Goal: Transaction & Acquisition: Purchase product/service

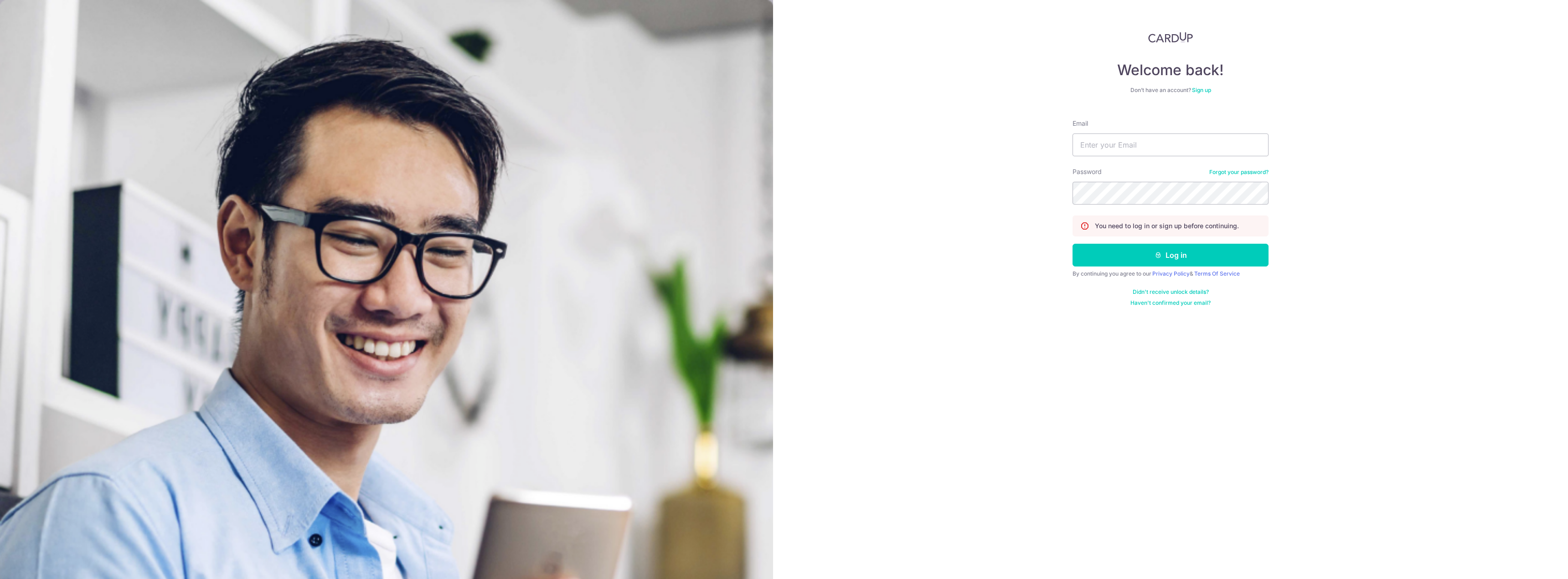
click at [1110, 157] on form "Email Password Forgot your password? You need to log in or sign up before conti…" at bounding box center [1171, 209] width 196 height 195
click at [1115, 146] on input "Email" at bounding box center [1171, 144] width 196 height 23
type input "[EMAIL_ADDRESS][DOMAIN_NAME]"
click at [1116, 255] on button "Log in" at bounding box center [1171, 255] width 196 height 23
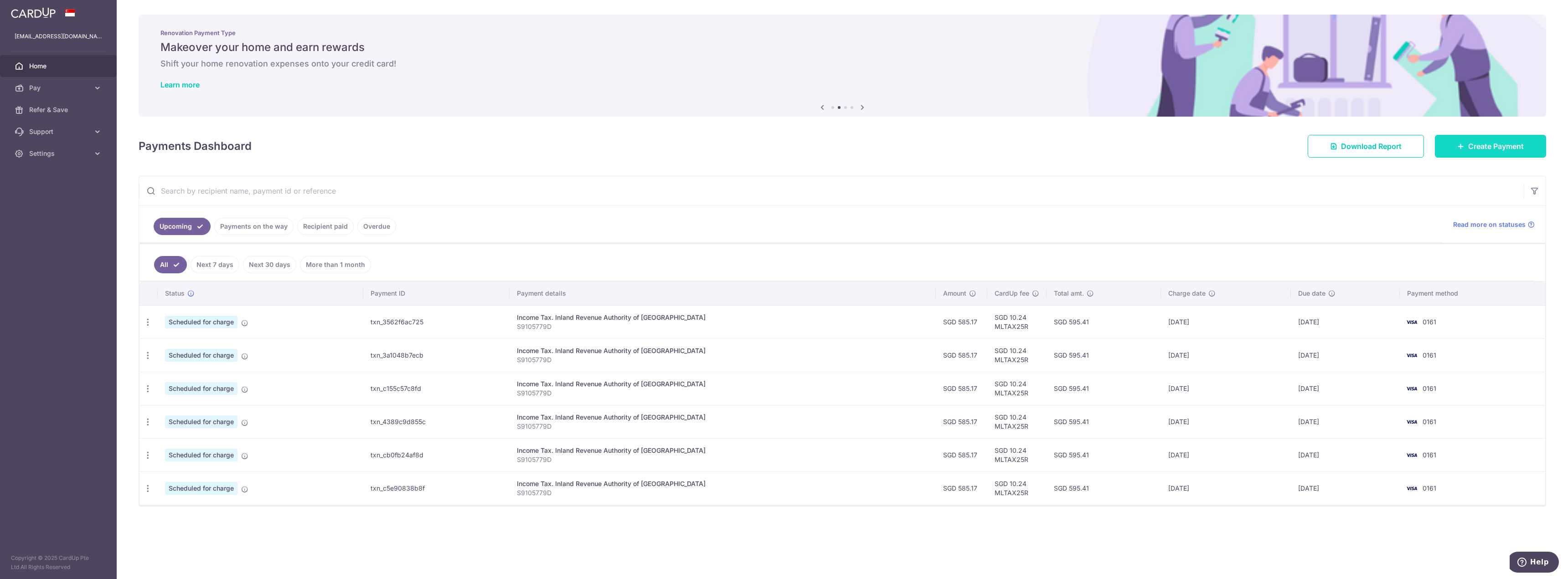
click at [1490, 144] on span "Create Payment" at bounding box center [1496, 146] width 55 height 11
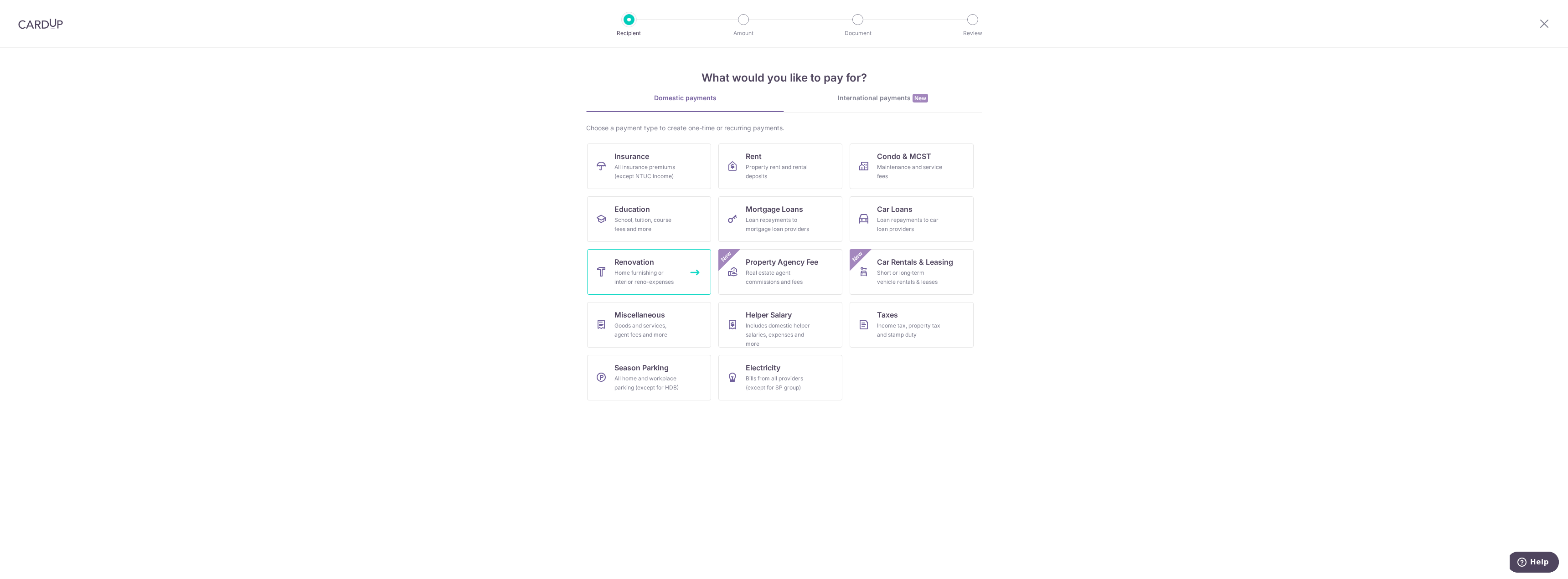
click at [663, 280] on div "Home furnishing or interior reno-expenses" at bounding box center [647, 277] width 66 height 18
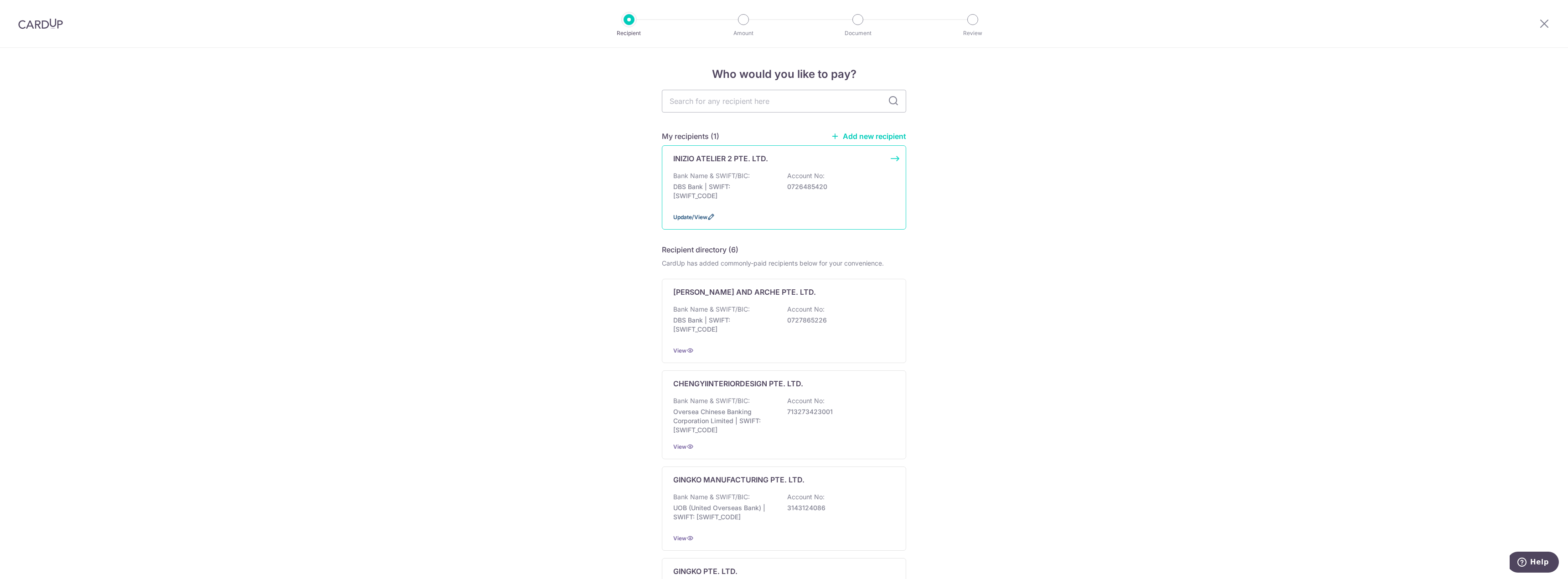
click at [704, 220] on span "Update/View" at bounding box center [690, 217] width 34 height 7
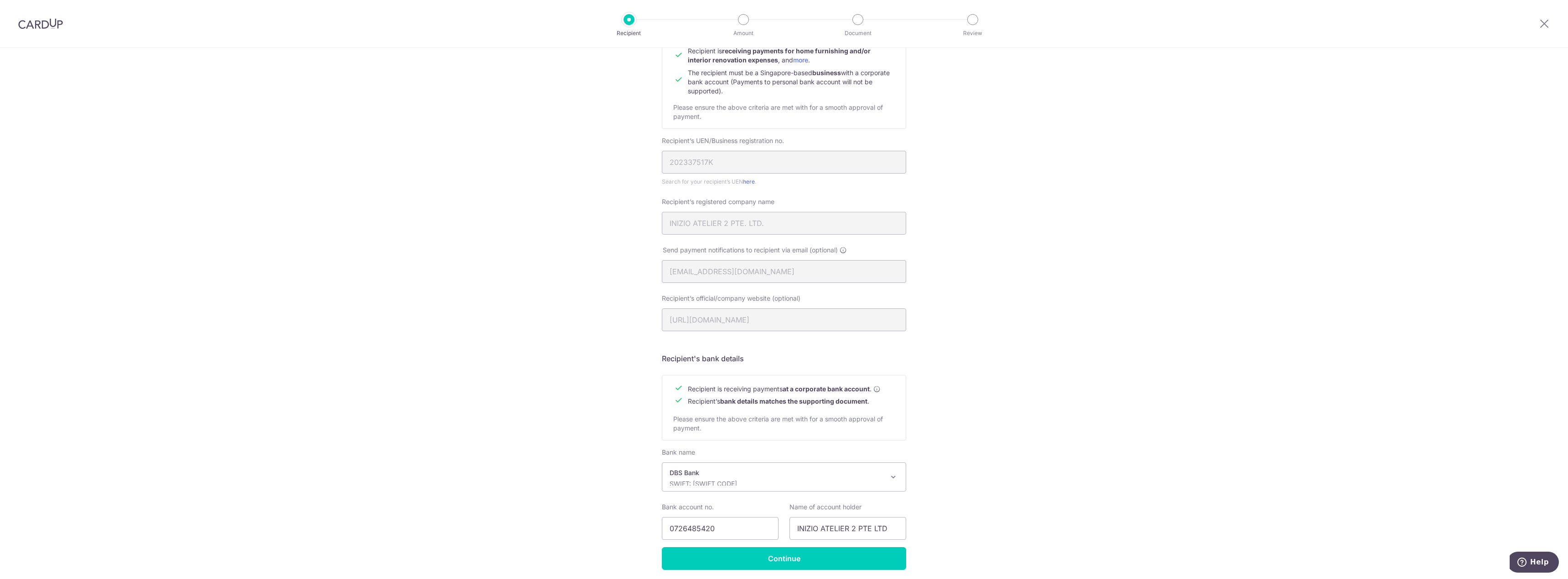
scroll to position [141, 0]
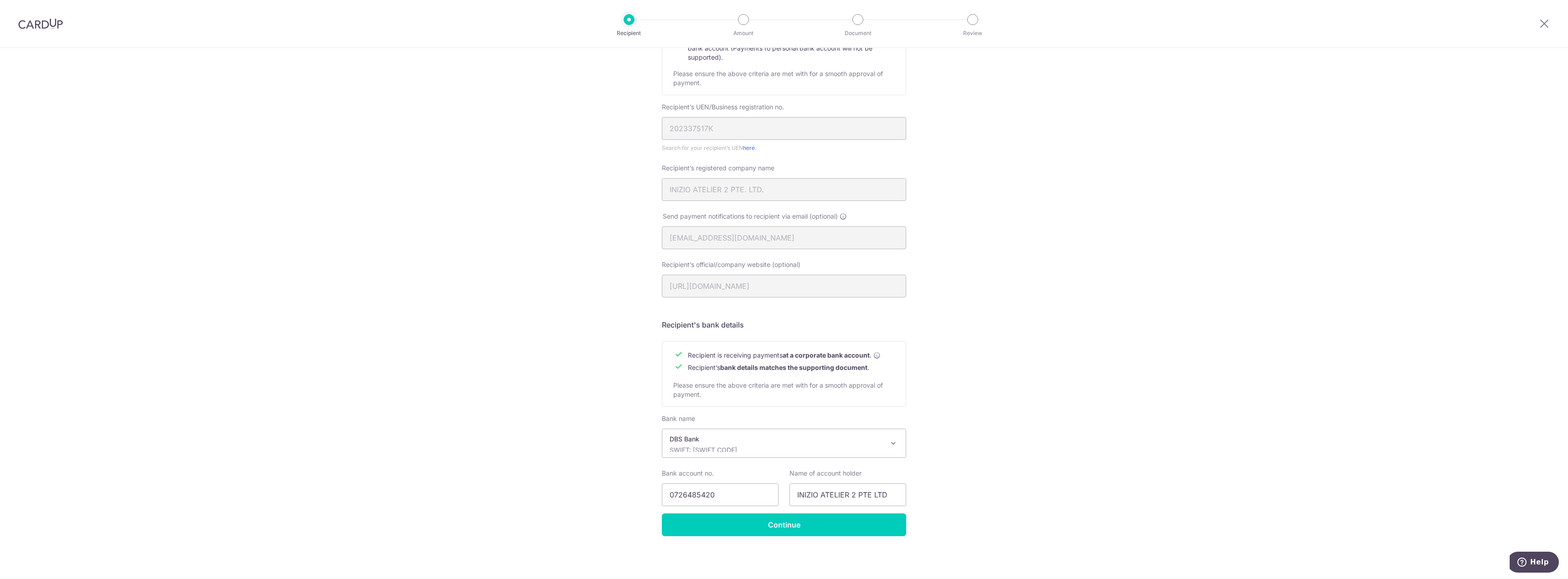
click at [746, 447] on p "SWIFT: DBSSSGSGXXX" at bounding box center [777, 449] width 214 height 9
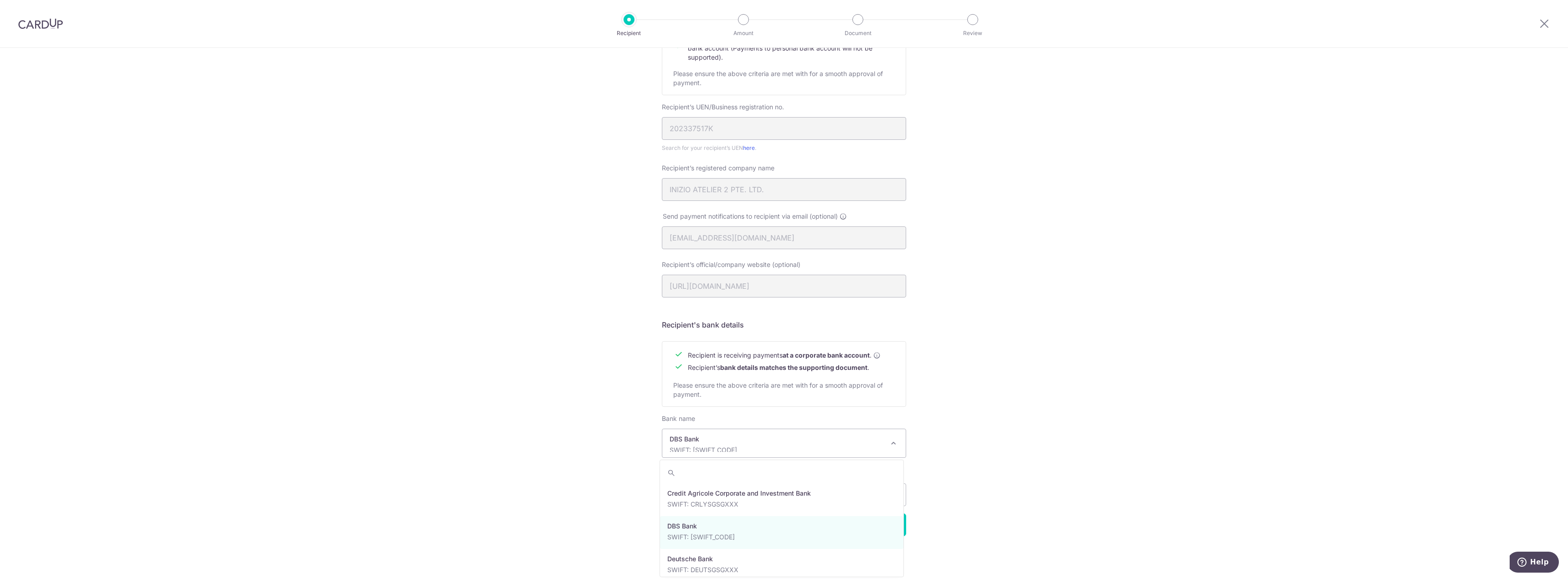
scroll to position [800, 0]
click at [1032, 433] on div "Recipient Details Your recipient does not need a CardUp account to receive your…" at bounding box center [784, 242] width 1568 height 672
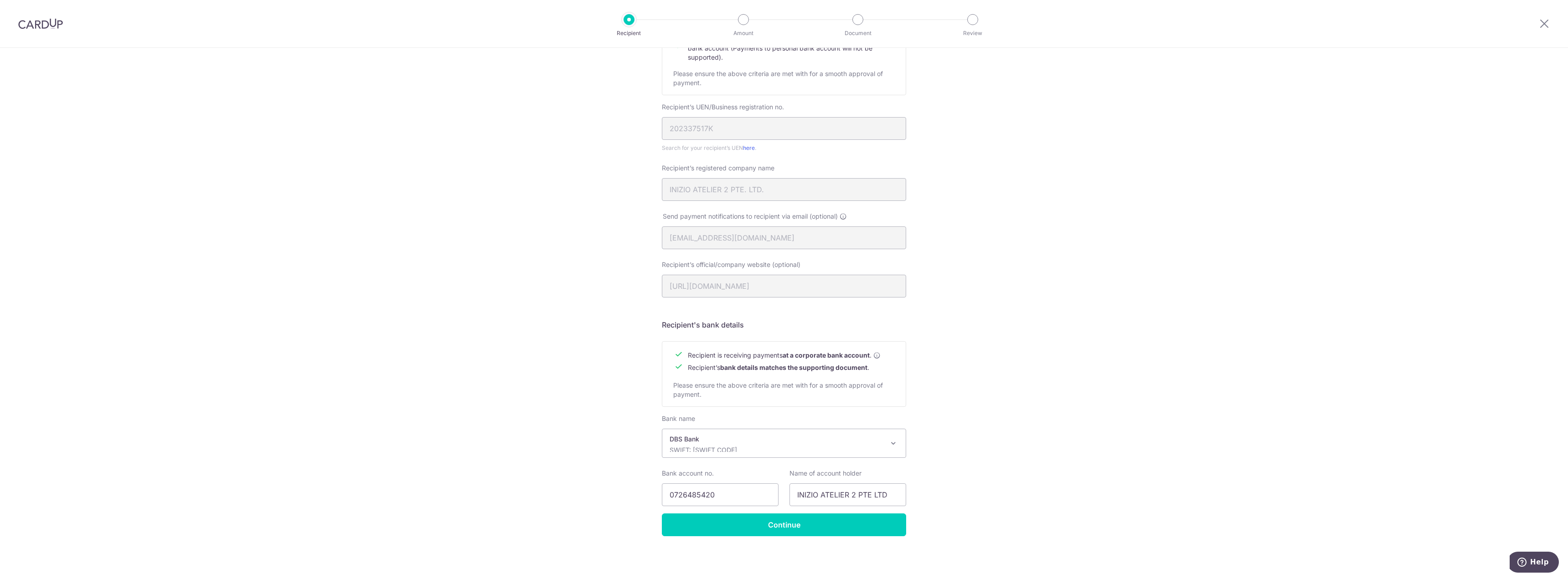
click at [873, 442] on p "DBS Bank" at bounding box center [777, 439] width 214 height 9
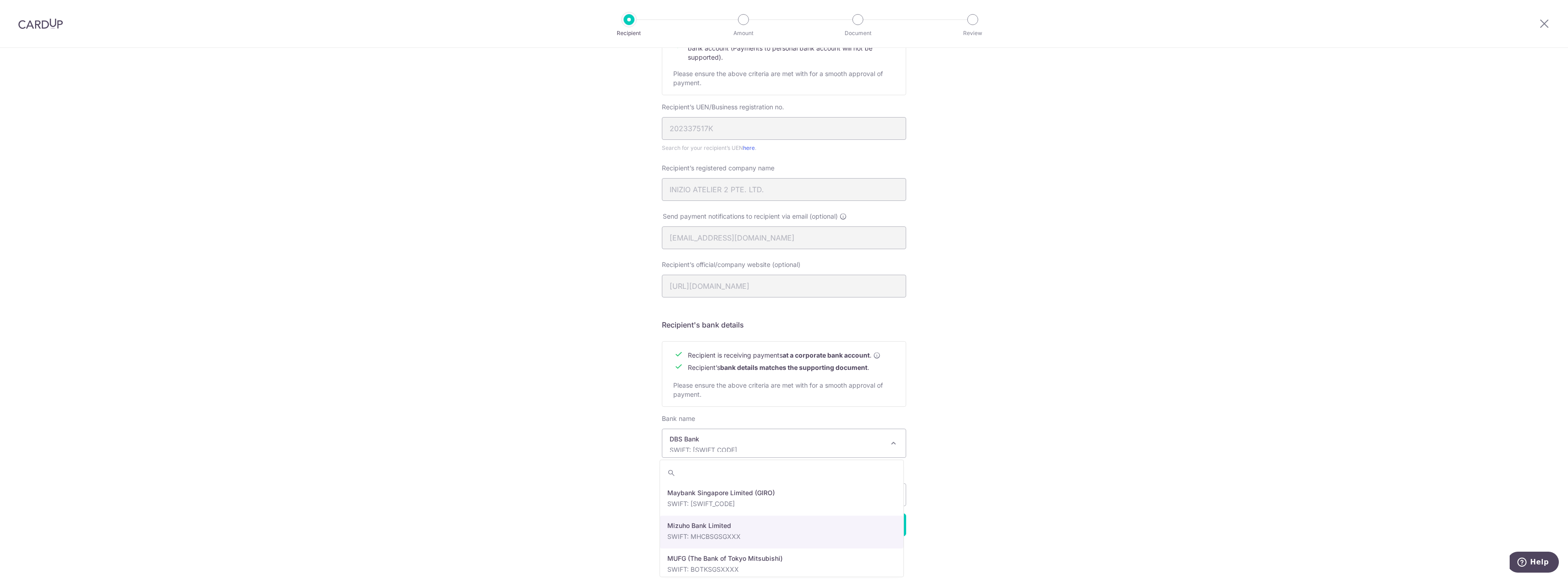
scroll to position [1459, 0]
click at [801, 447] on p "SWIFT: MBBESGS2XXX" at bounding box center [777, 449] width 214 height 9
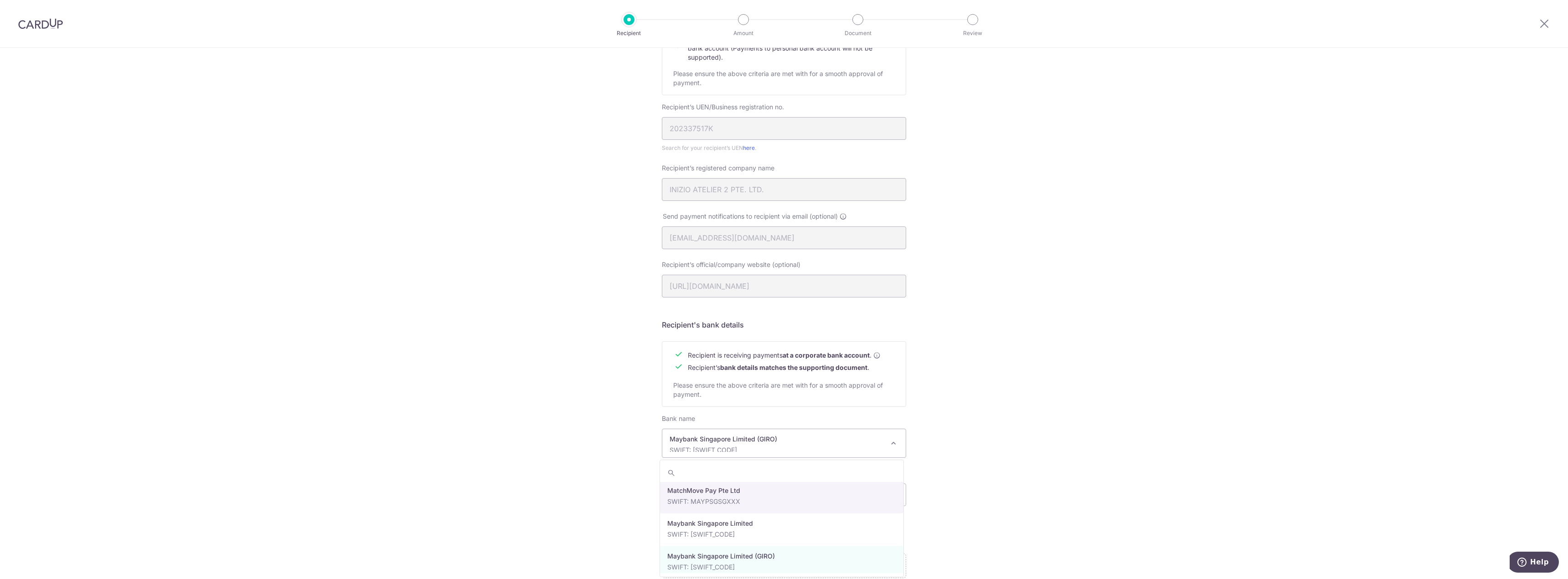
scroll to position [1432, 0]
select select "10"
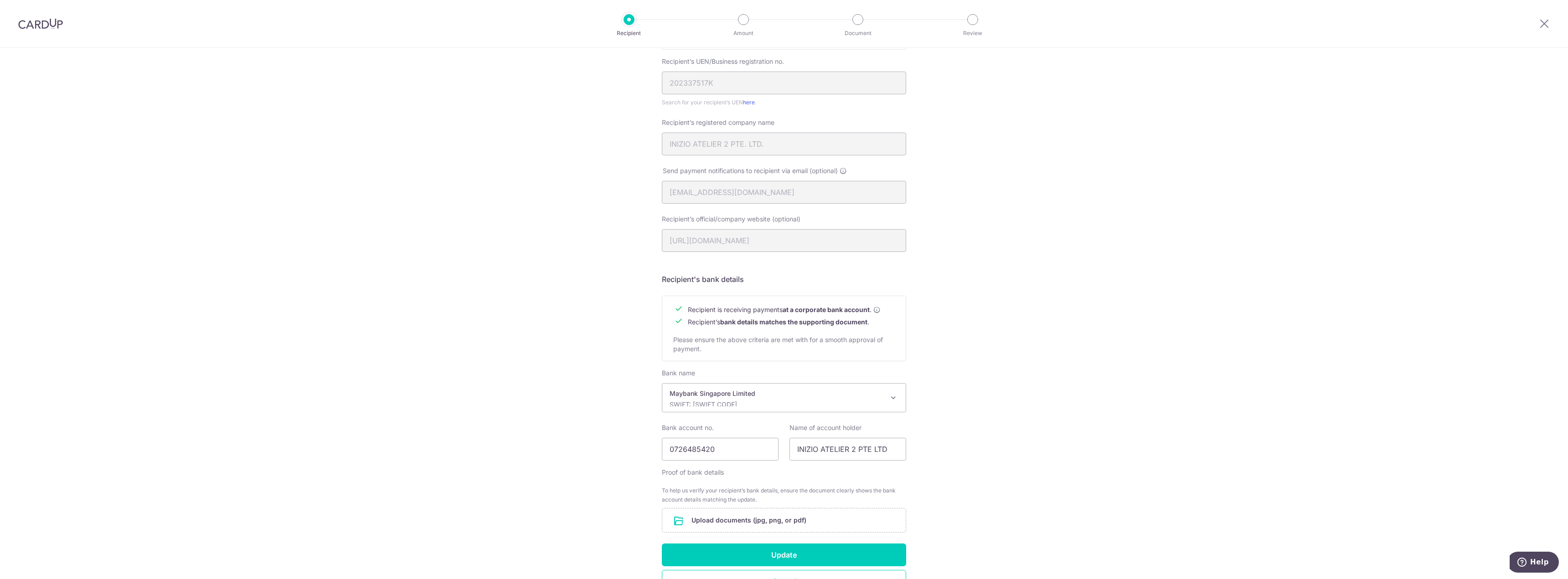
scroll to position [232, 0]
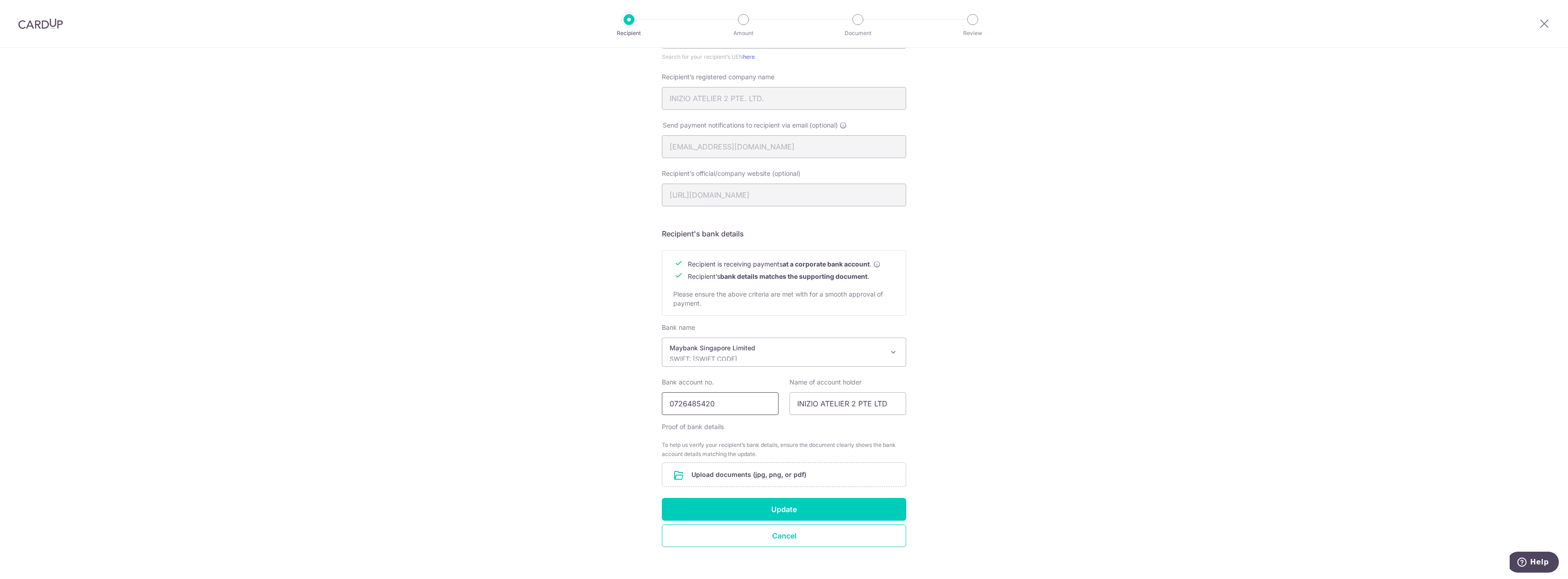
drag, startPoint x: 759, startPoint y: 406, endPoint x: 569, endPoint y: 405, distance: 190.0
click at [569, 405] on div "Recipient Details Your recipient does not need a CardUp account to receive your…" at bounding box center [784, 203] width 1568 height 774
paste input "4021085127."
type input "04021085127"
click at [978, 415] on div "Recipient Details Your recipient does not need a CardUp account to receive your…" at bounding box center [784, 203] width 1568 height 774
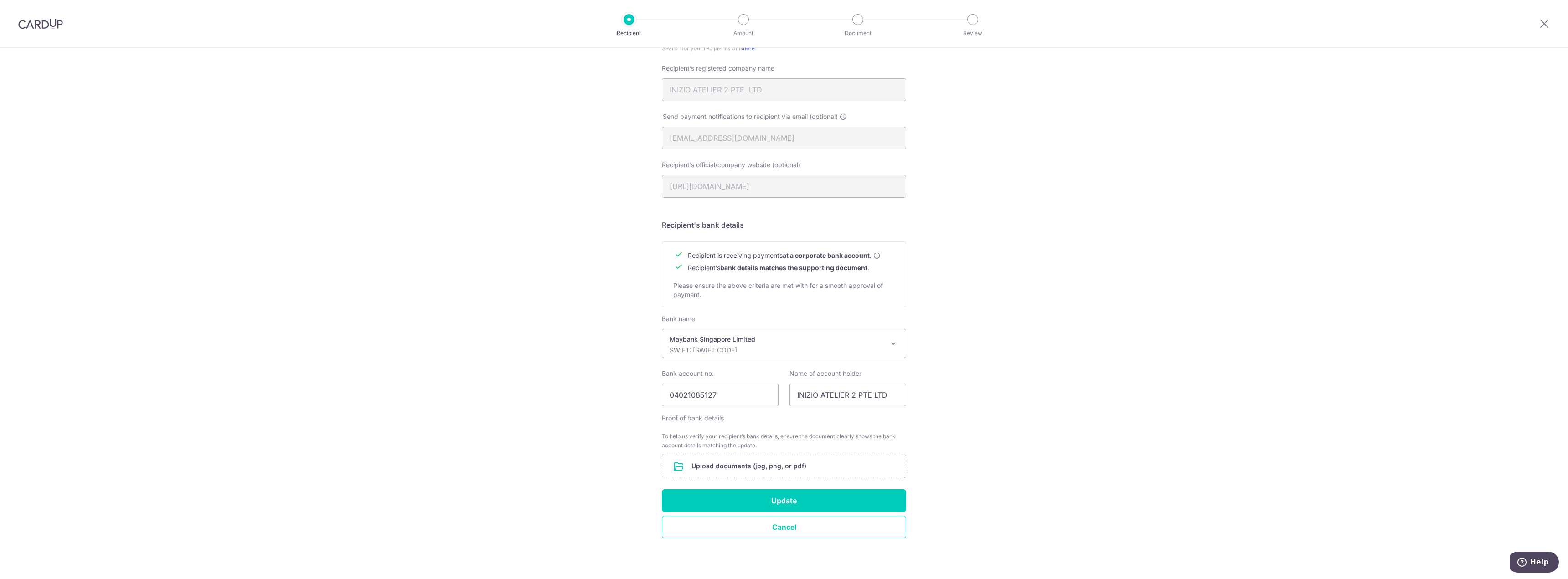
scroll to position [243, 0]
click at [751, 470] on input "file" at bounding box center [784, 463] width 243 height 24
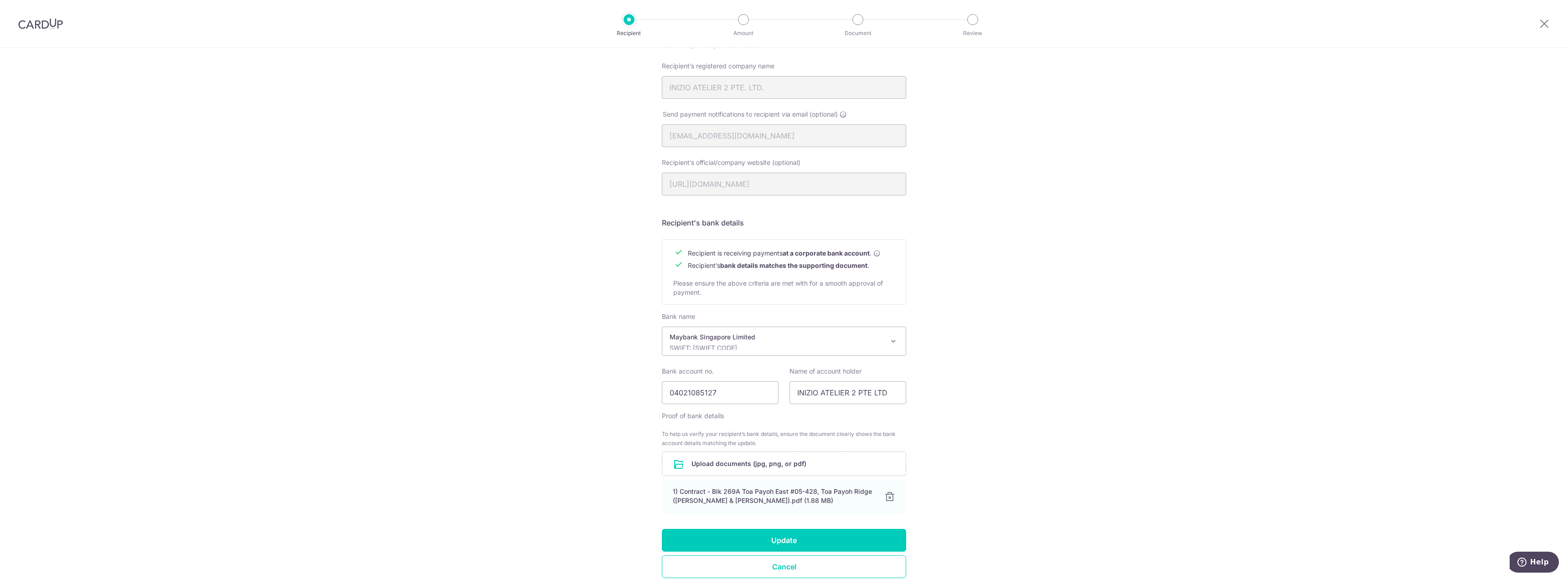
click at [1007, 520] on div "Recipient Details Your recipient does not need a CardUp account to receive your…" at bounding box center [784, 213] width 1568 height 816
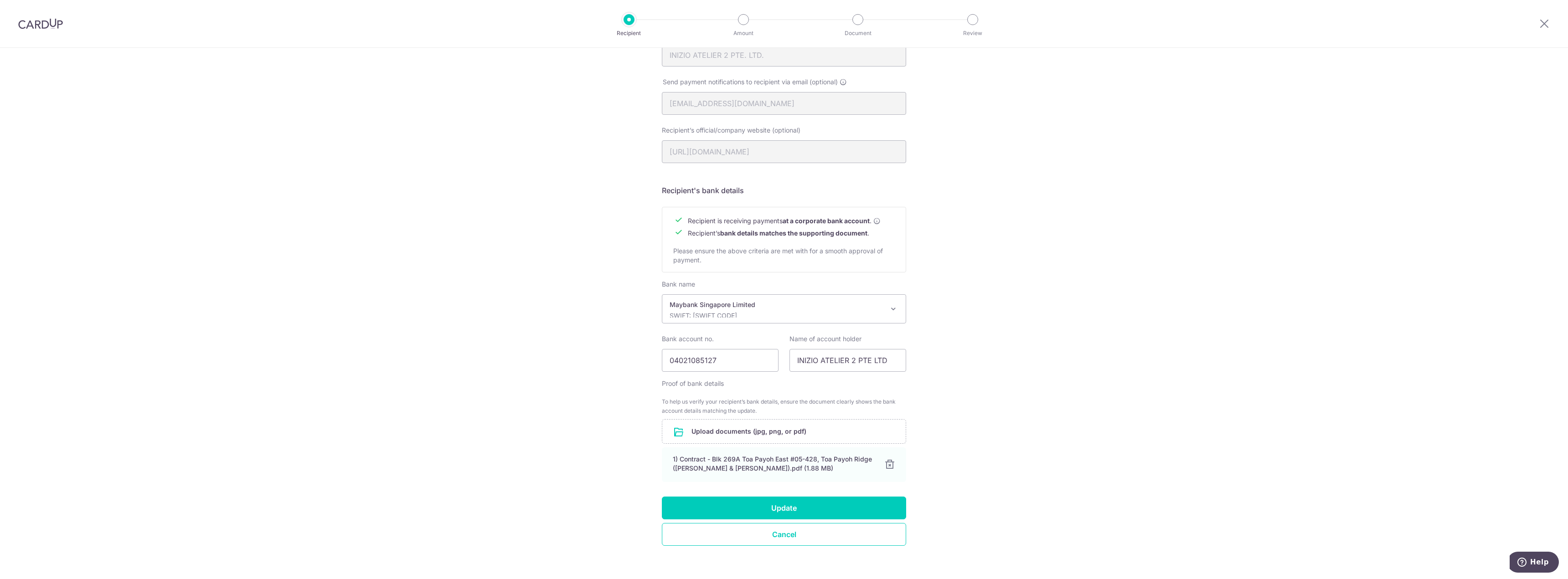
scroll to position [285, 0]
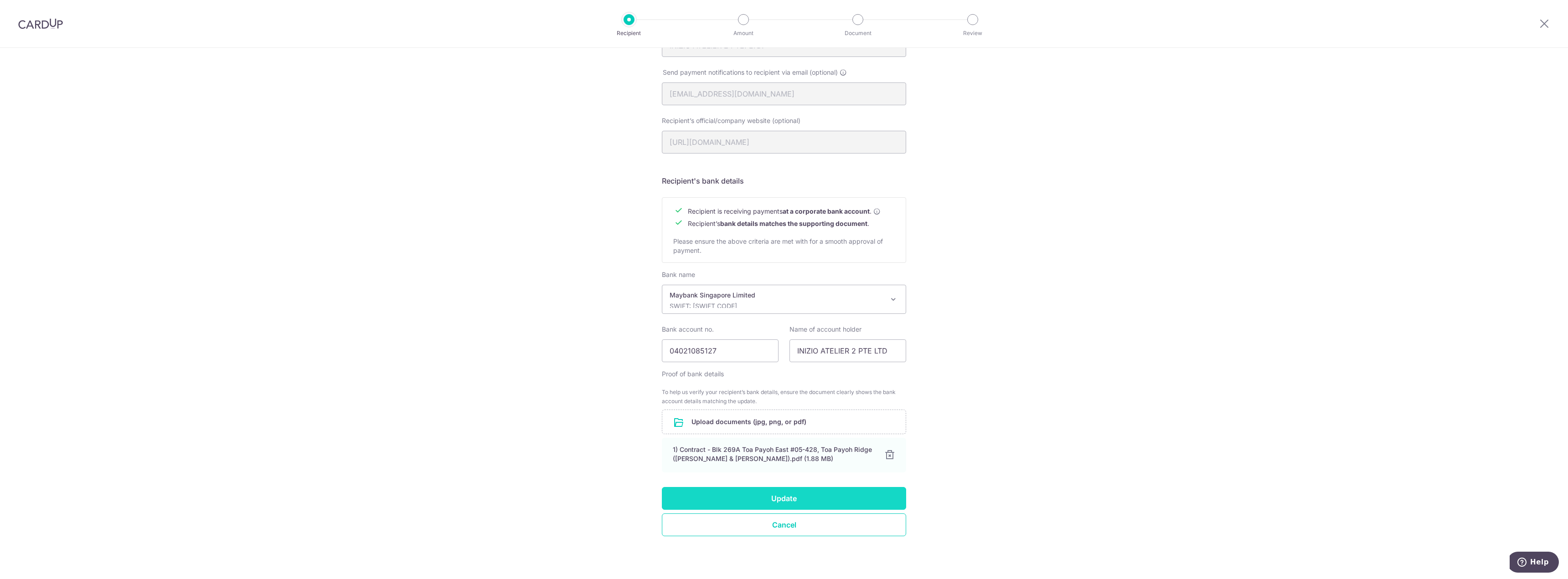
click at [872, 497] on button "Update" at bounding box center [783, 498] width 244 height 23
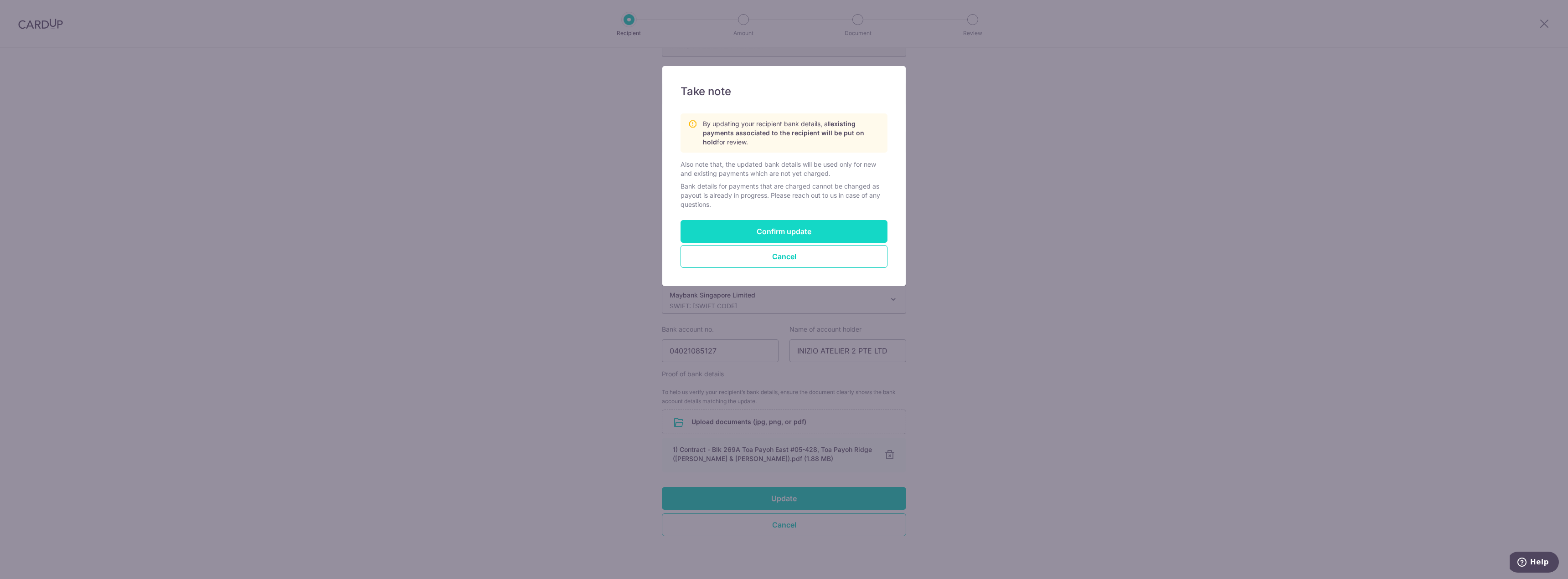
click at [816, 233] on button "Confirm update" at bounding box center [784, 231] width 207 height 23
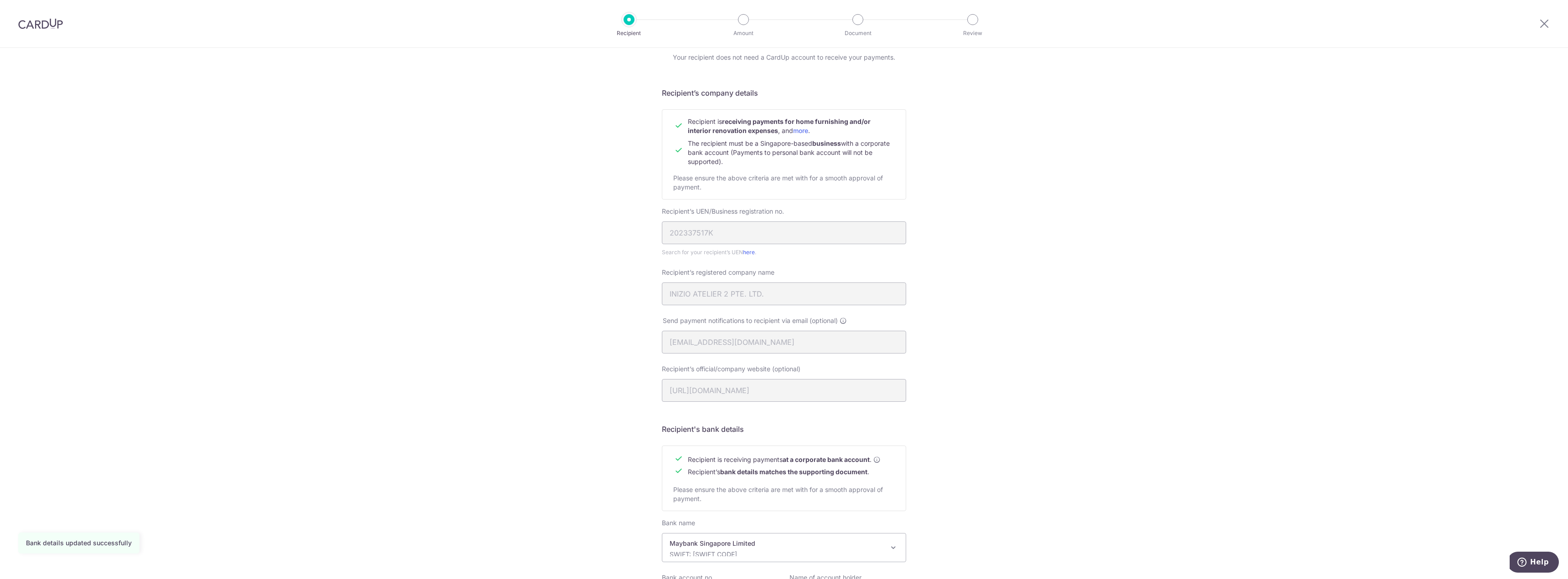
scroll to position [141, 0]
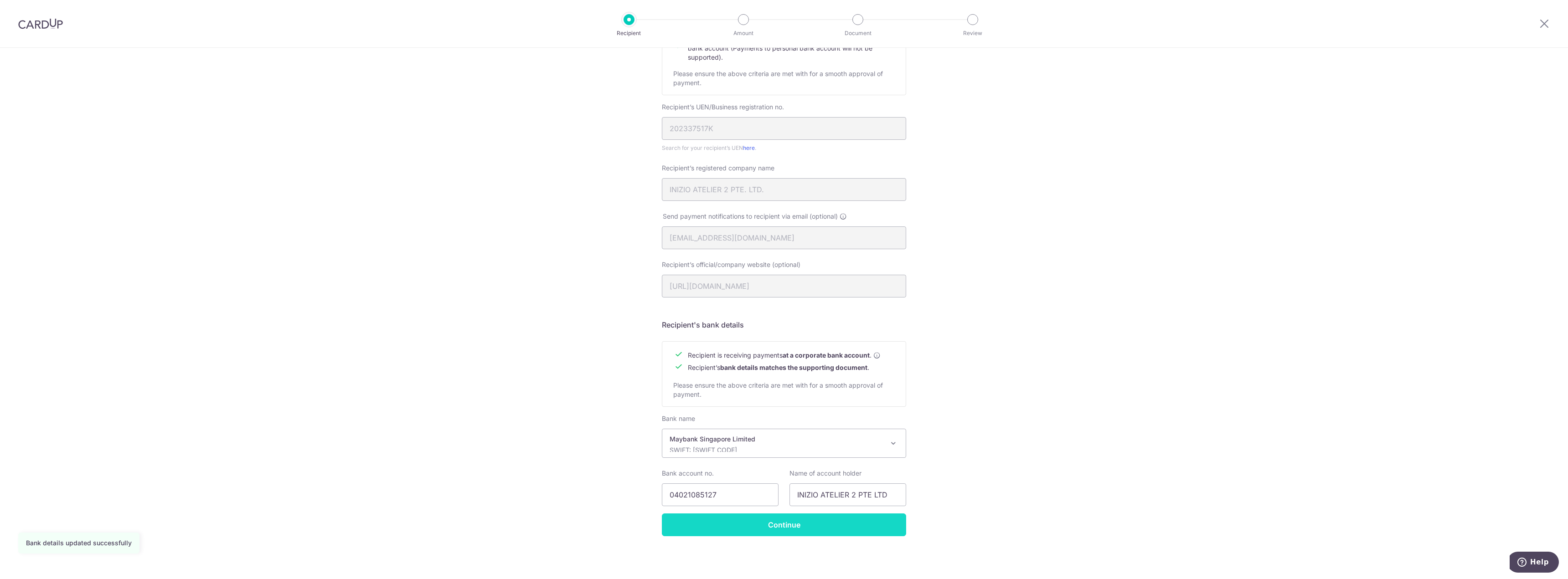
click at [791, 530] on input "Continue" at bounding box center [783, 524] width 244 height 23
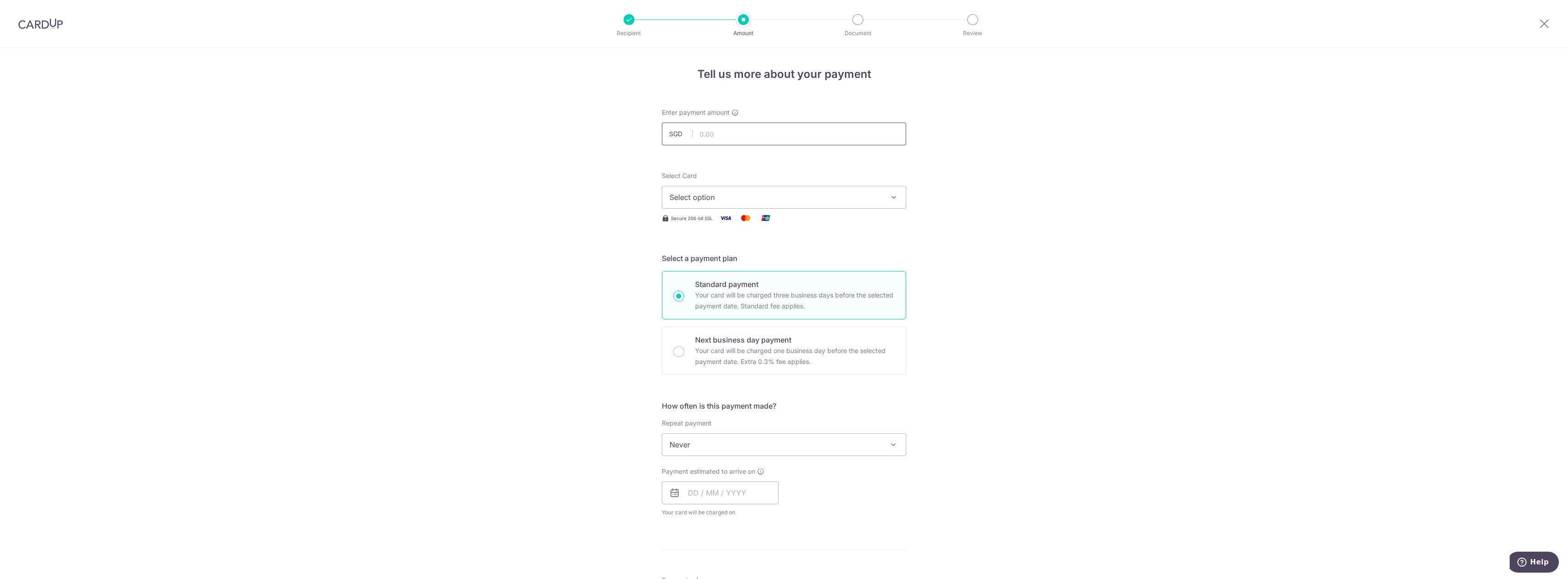
click at [771, 134] on input "text" at bounding box center [783, 133] width 244 height 23
type input "5,000.00"
click at [876, 165] on form "Enter payment amount SGD 5,000.00 5000.00 Select Card Select option Add credit …" at bounding box center [783, 499] width 244 height 782
click at [872, 193] on span "Select option" at bounding box center [775, 197] width 212 height 11
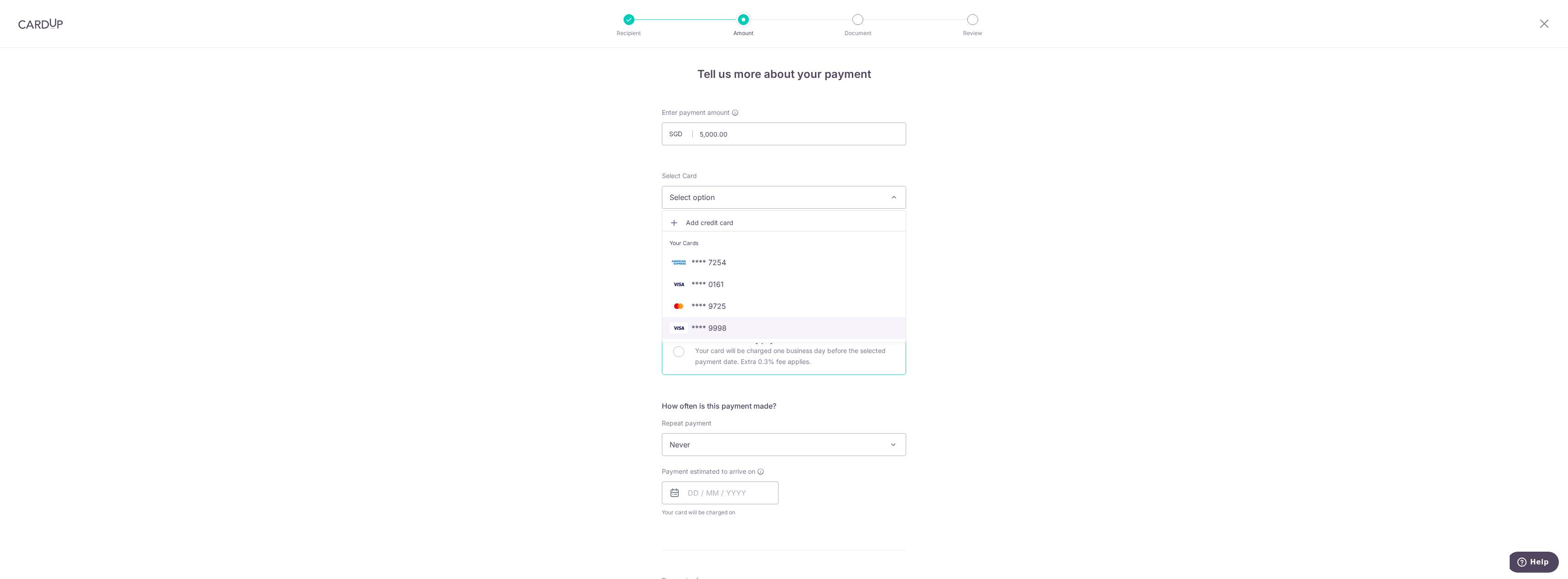
click at [756, 330] on span "**** 9998" at bounding box center [784, 328] width 229 height 11
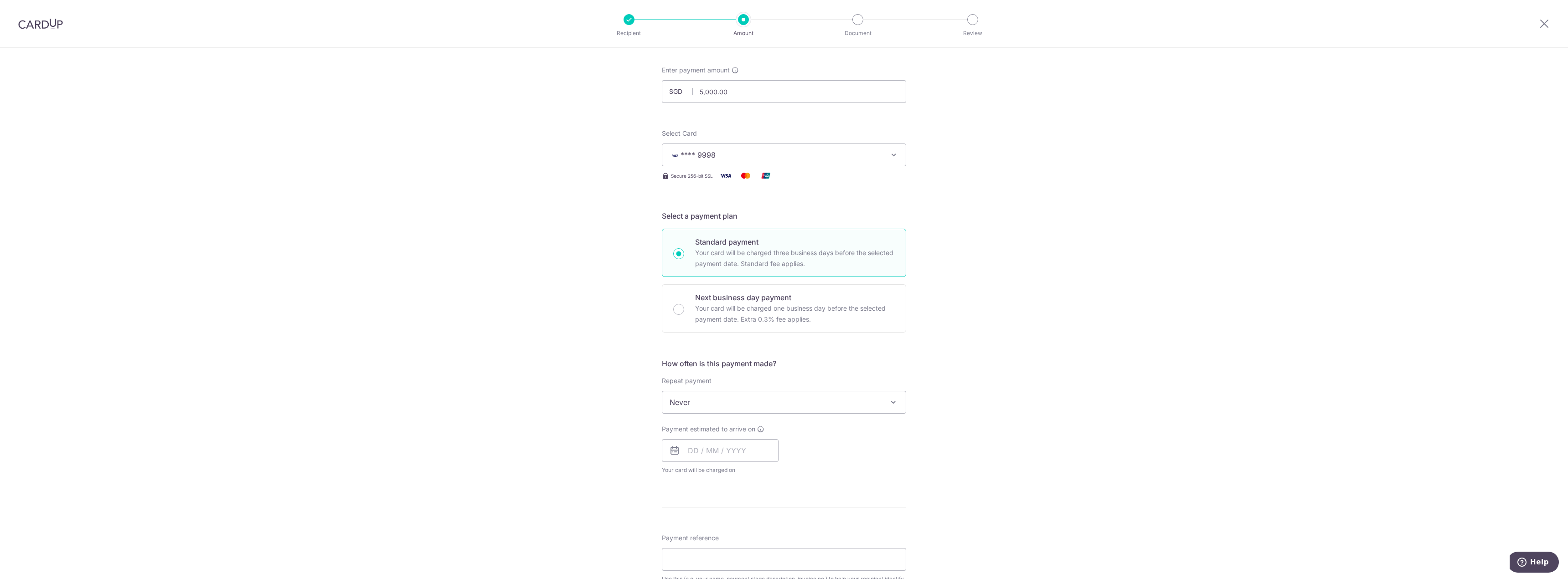
scroll to position [91, 0]
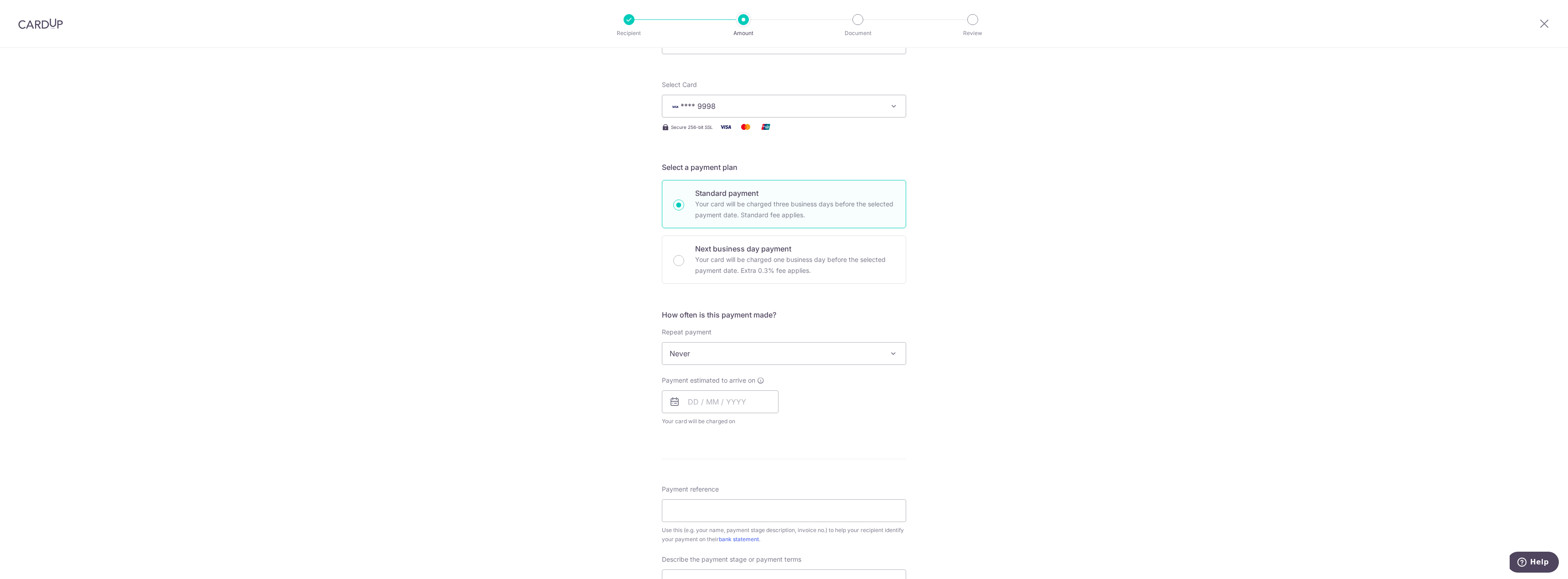
click at [766, 351] on span "Never" at bounding box center [784, 353] width 243 height 22
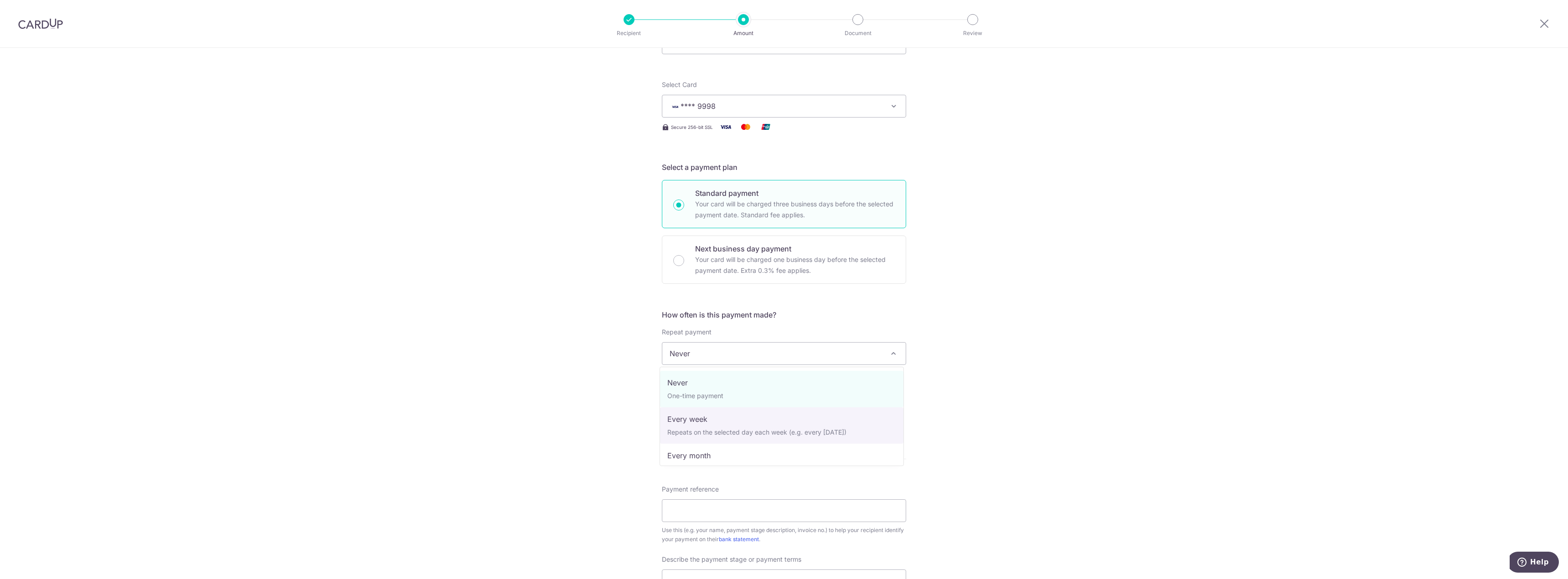
click at [1032, 412] on div "Tell us more about your payment Enter payment amount SGD 5,000.00 5000.00 Selec…" at bounding box center [784, 399] width 1568 height 885
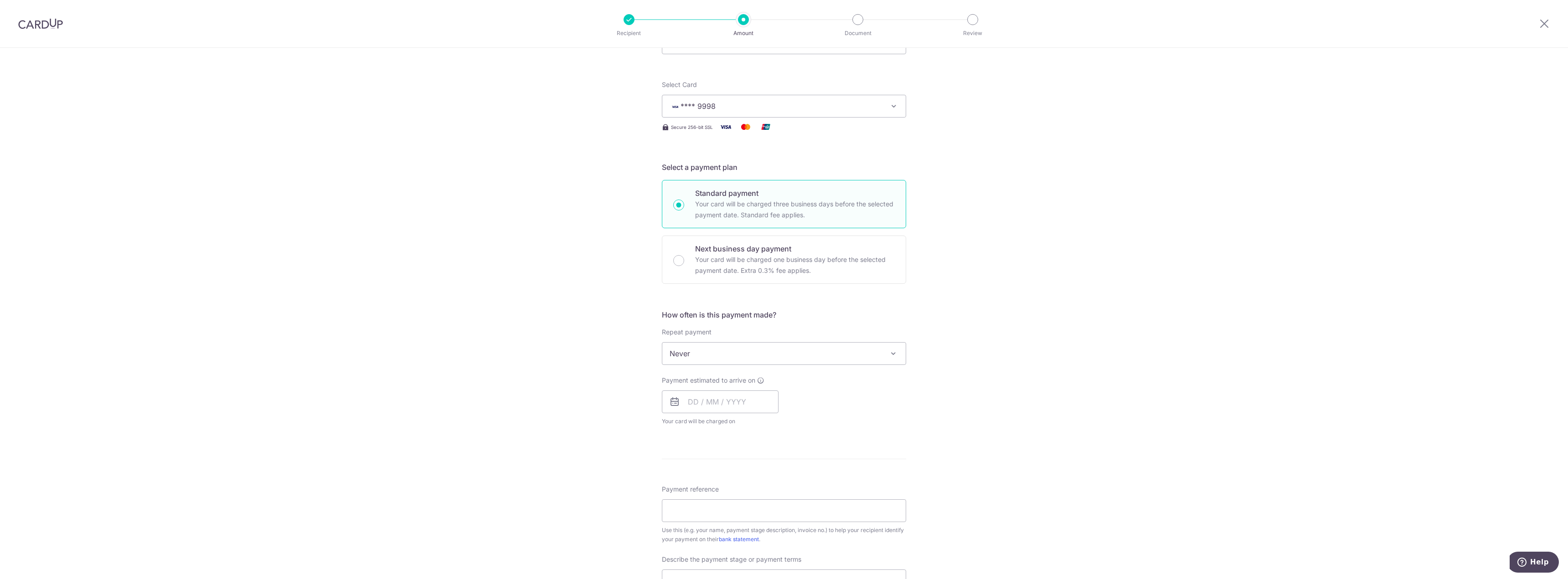
scroll to position [227, 0]
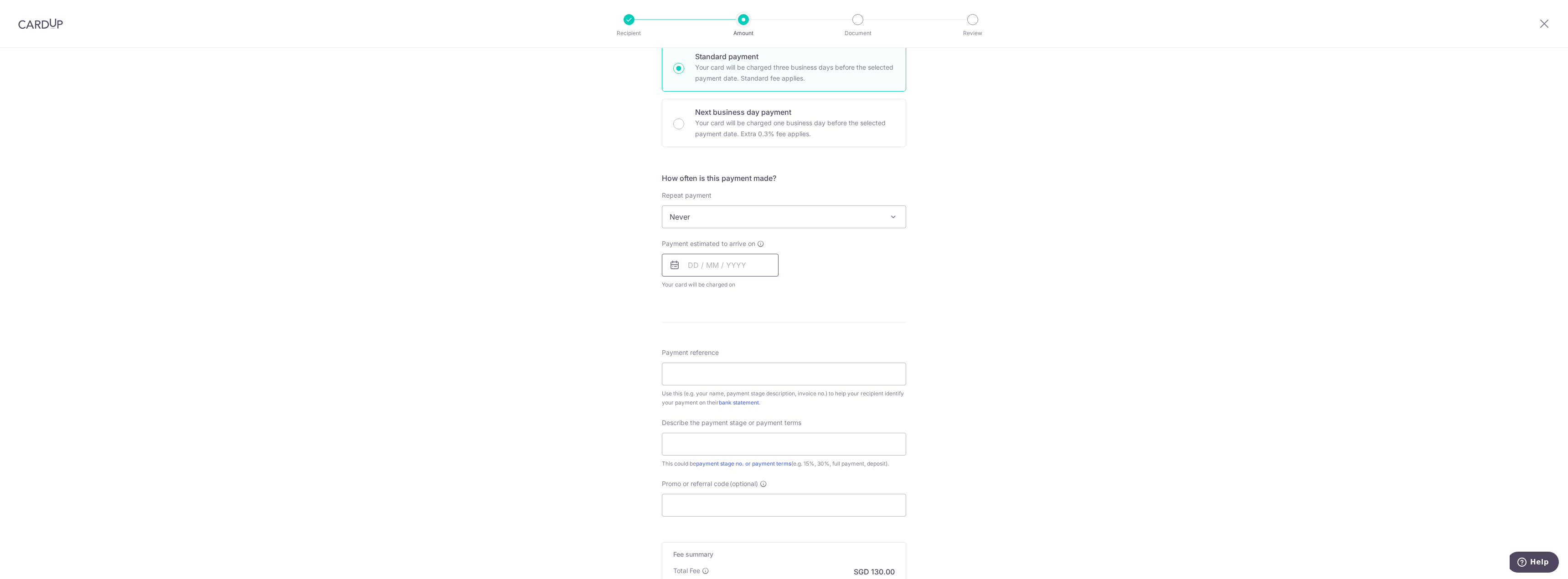
click at [728, 260] on input "text" at bounding box center [720, 265] width 117 height 23
click at [771, 329] on link "3" at bounding box center [772, 330] width 15 height 15
type input "03/10/2025"
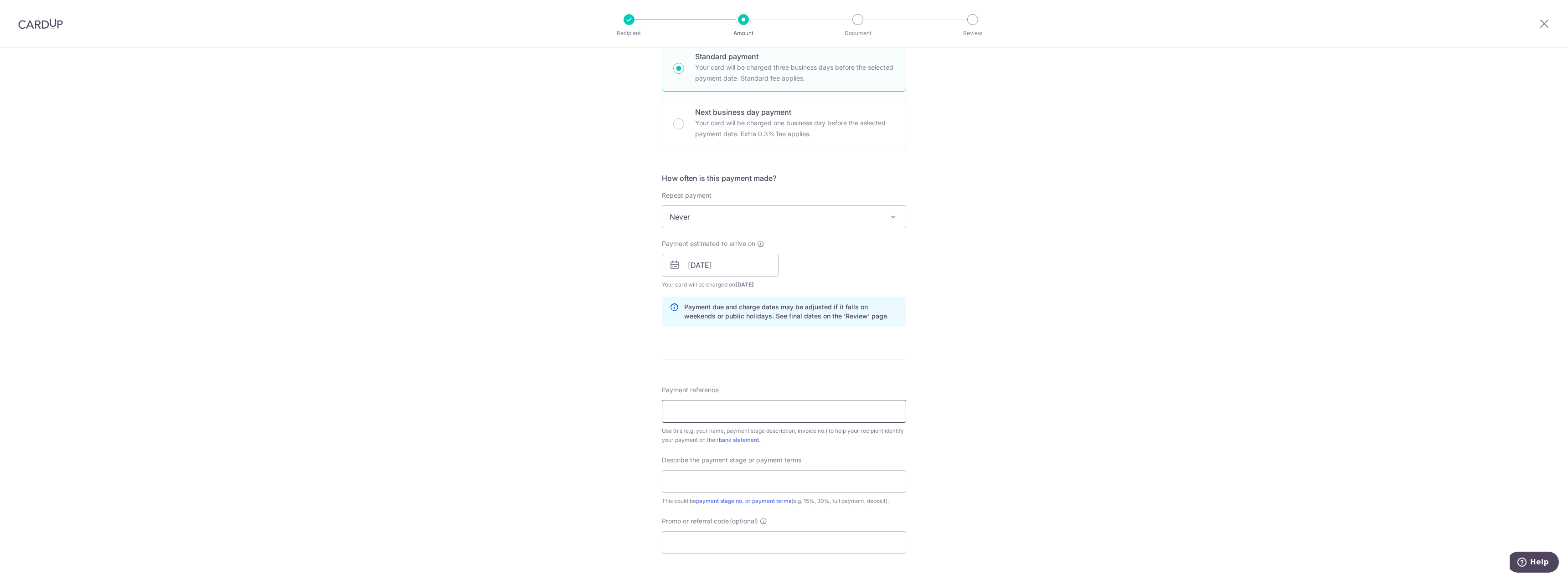
click at [721, 414] on input "Payment reference" at bounding box center [783, 411] width 244 height 23
drag, startPoint x: 1019, startPoint y: 331, endPoint x: 1005, endPoint y: 337, distance: 15.2
click at [1019, 331] on div "Tell us more about your payment Enter payment amount SGD 5,000.00 5000.00 Selec…" at bounding box center [784, 281] width 1568 height 922
click at [793, 410] on input "Payment reference" at bounding box center [783, 411] width 244 height 23
paste input "Koh Wei Jie IA2 AP-250099"
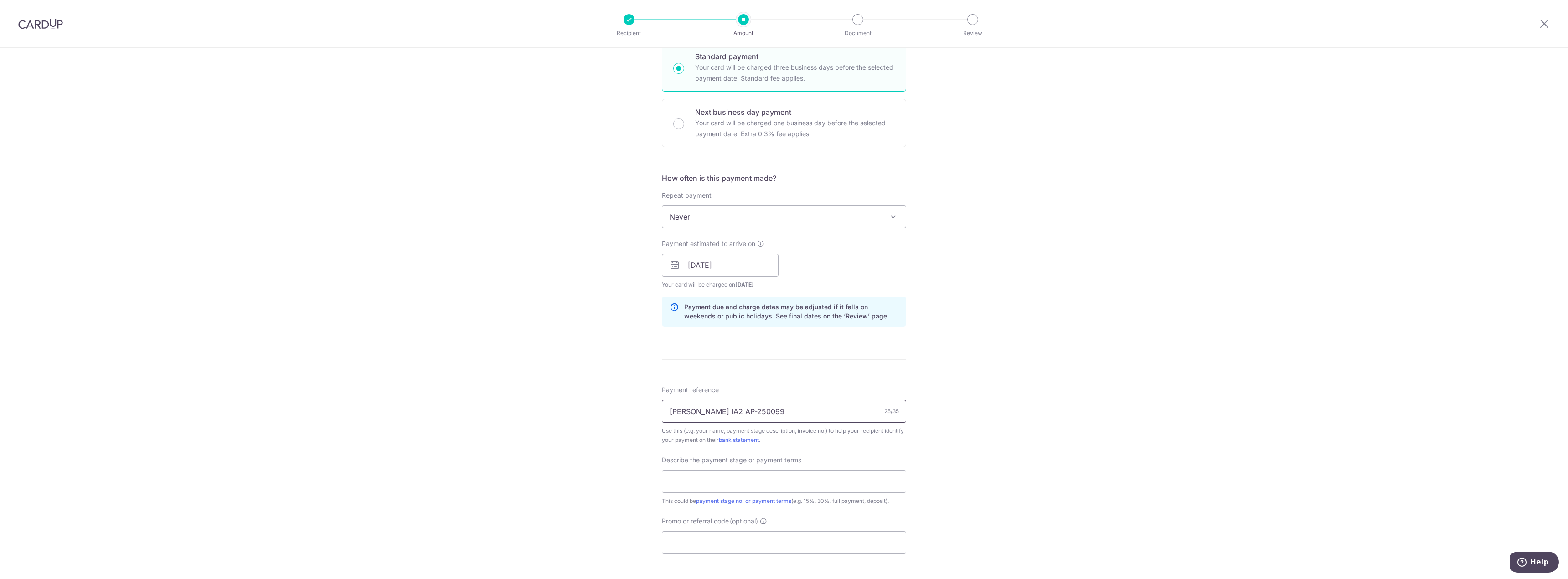
click at [712, 414] on input "Koh Wei Jie IA2 AP-250099" at bounding box center [783, 411] width 244 height 23
drag, startPoint x: 710, startPoint y: 414, endPoint x: 671, endPoint y: 407, distance: 39.6
click at [671, 407] on input "Koh Wei Jie IA2 AP-250099" at bounding box center [783, 411] width 244 height 23
type input "IA2 AP-250099"
click at [727, 476] on input "text" at bounding box center [783, 481] width 244 height 23
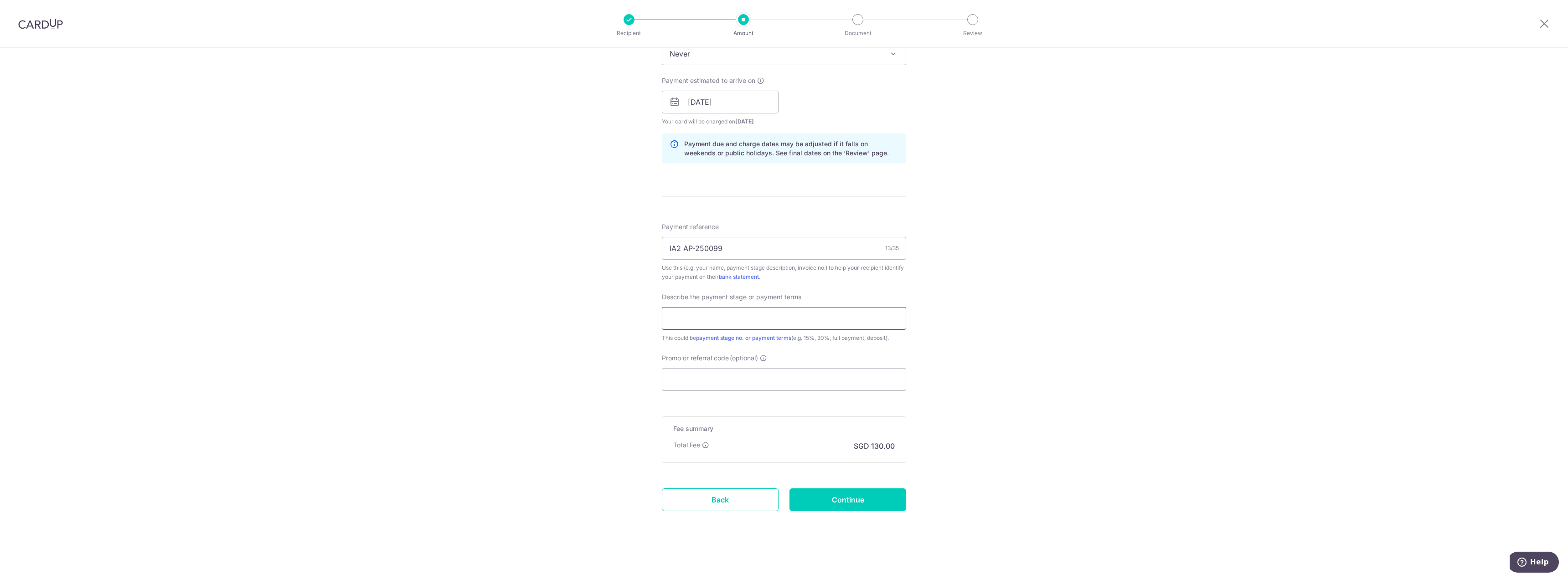
scroll to position [391, 0]
click at [1012, 299] on div "Tell us more about your payment Enter payment amount SGD 5,000.00 5000.00 Selec…" at bounding box center [784, 117] width 1568 height 922
click at [794, 369] on input "Promo or referral code (optional)" at bounding box center [783, 378] width 244 height 23
drag, startPoint x: 800, startPoint y: 318, endPoint x: 606, endPoint y: 302, distance: 194.7
click at [606, 302] on div "Tell us more about your payment Enter payment amount SGD 5,000.00 5000.00 Selec…" at bounding box center [784, 117] width 1568 height 922
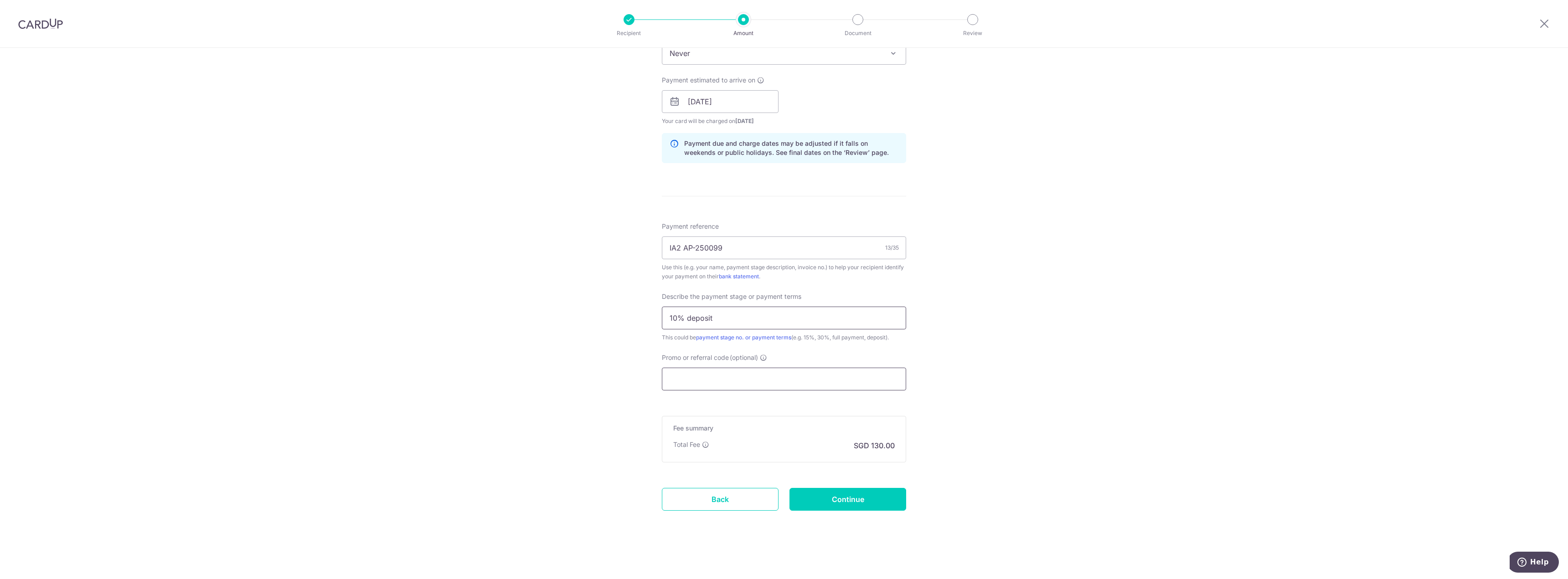
type input "10% deposit"
click at [699, 378] on input "Promo or referral code (optional)" at bounding box center [783, 378] width 244 height 23
paste input "Koh Wei Jie IA2 AP-250099"
type input "Koh Wei Jie IA2 AP-250099"
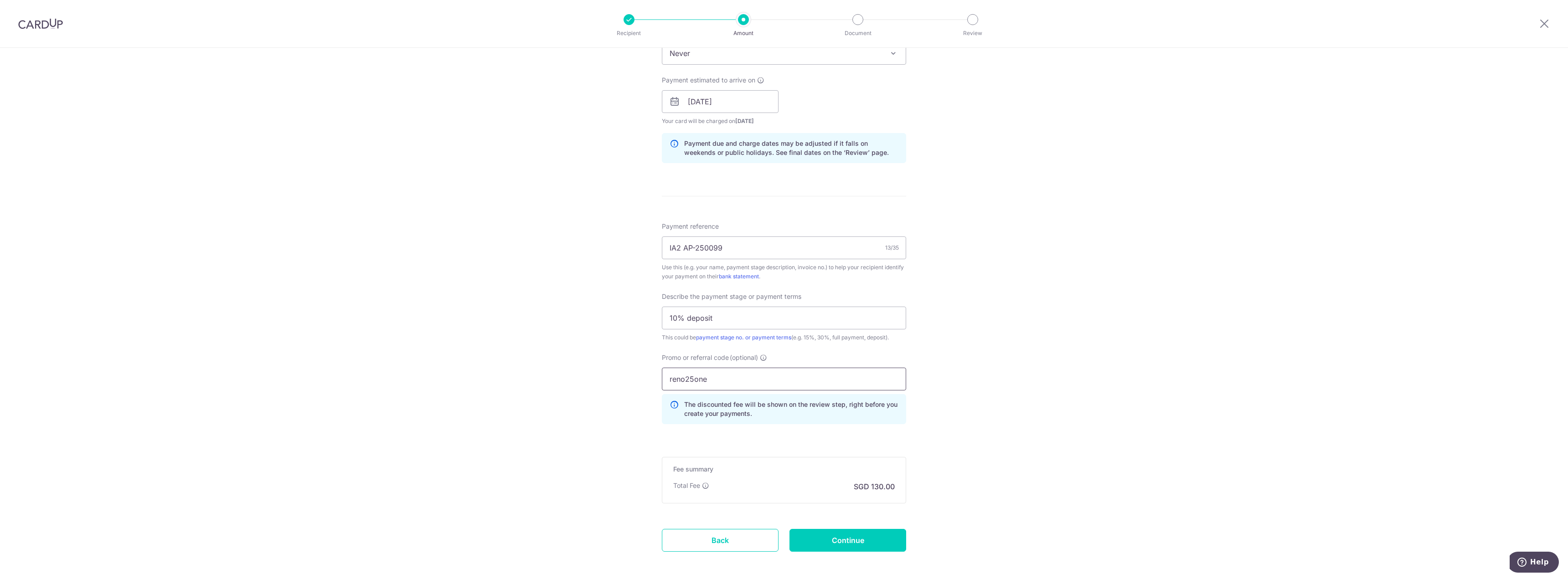
type input "reno25one"
click button "Add Card" at bounding box center [0, 0] width 0 height 0
click at [828, 541] on input "Continue" at bounding box center [848, 539] width 117 height 23
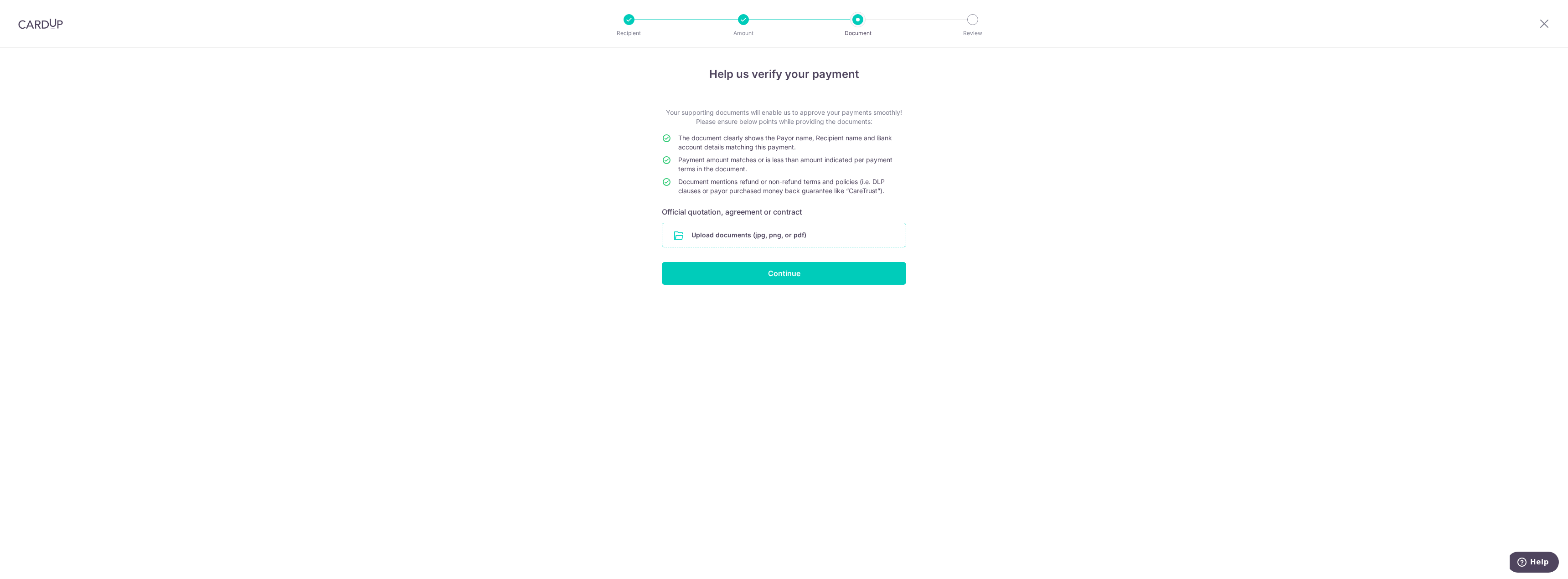
click at [769, 235] on input "file" at bounding box center [784, 235] width 243 height 24
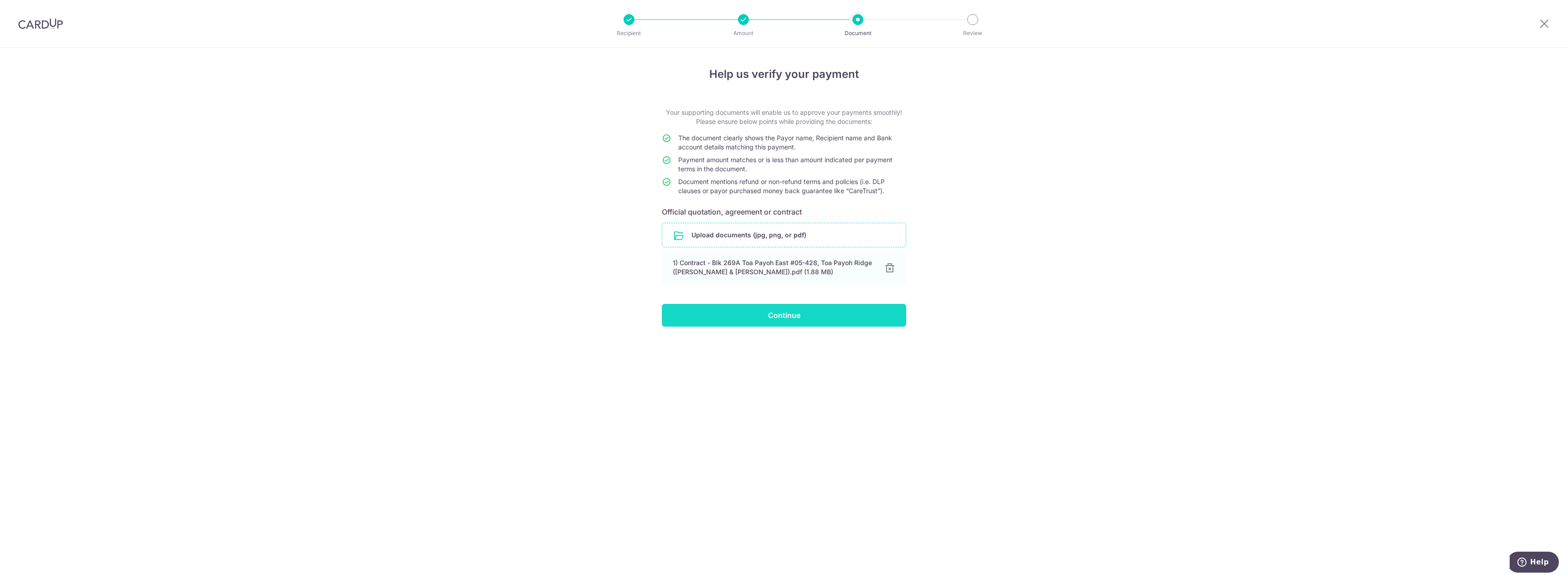
click at [789, 313] on input "Continue" at bounding box center [783, 314] width 244 height 23
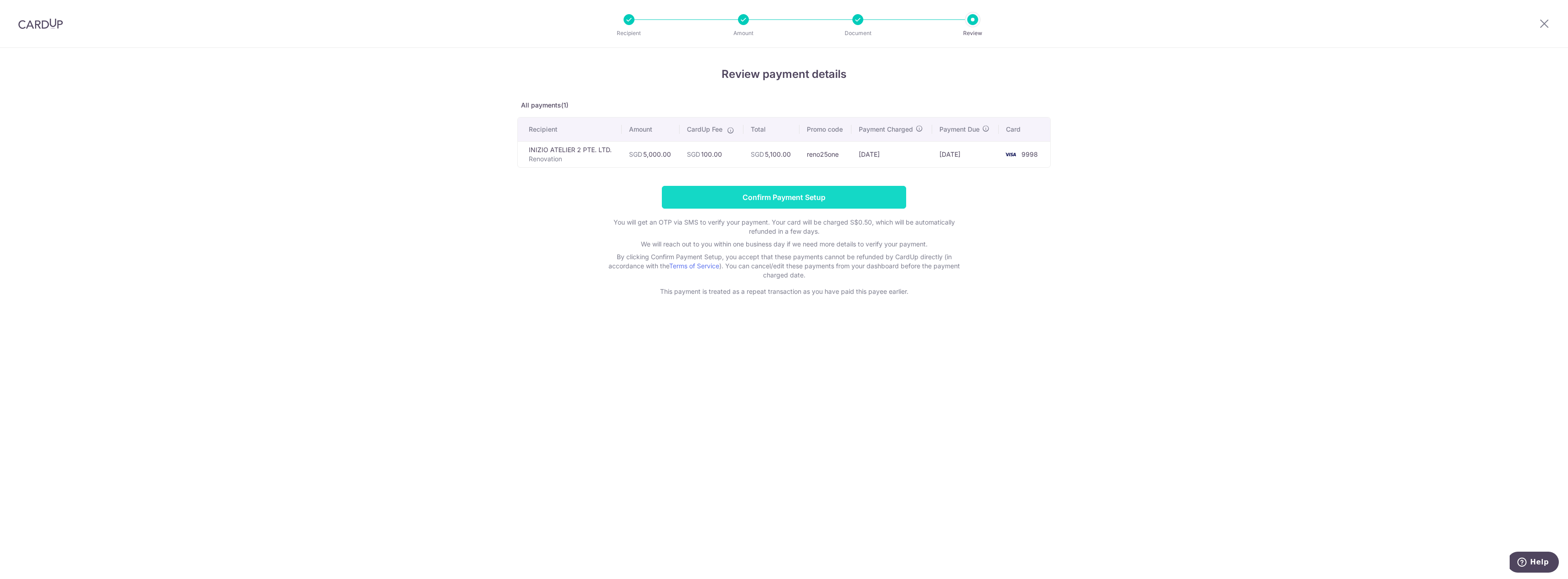
click at [785, 200] on input "Confirm Payment Setup" at bounding box center [783, 197] width 244 height 23
